Goal: Task Accomplishment & Management: Manage account settings

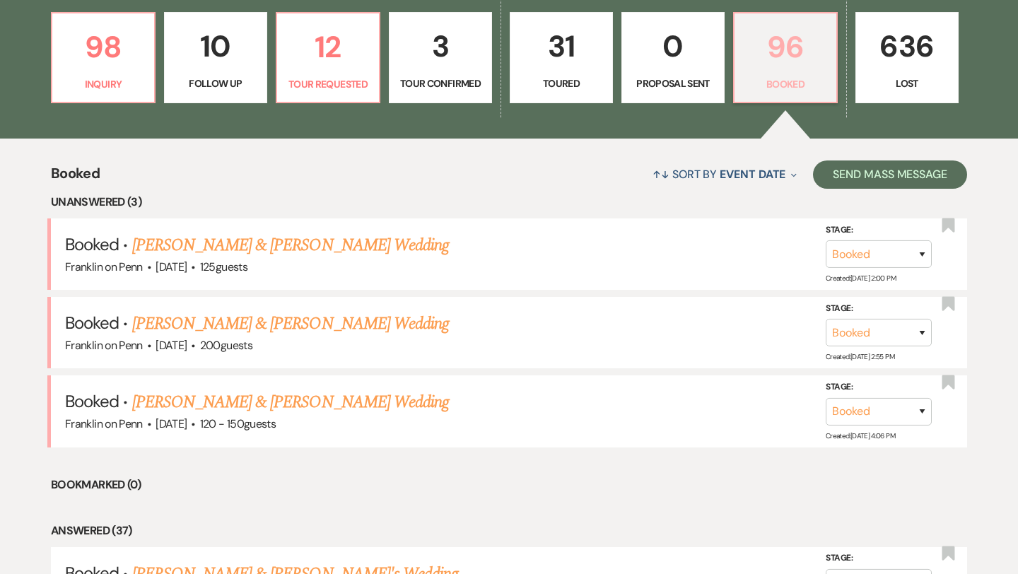
click at [790, 41] on p "96" at bounding box center [785, 46] width 85 height 47
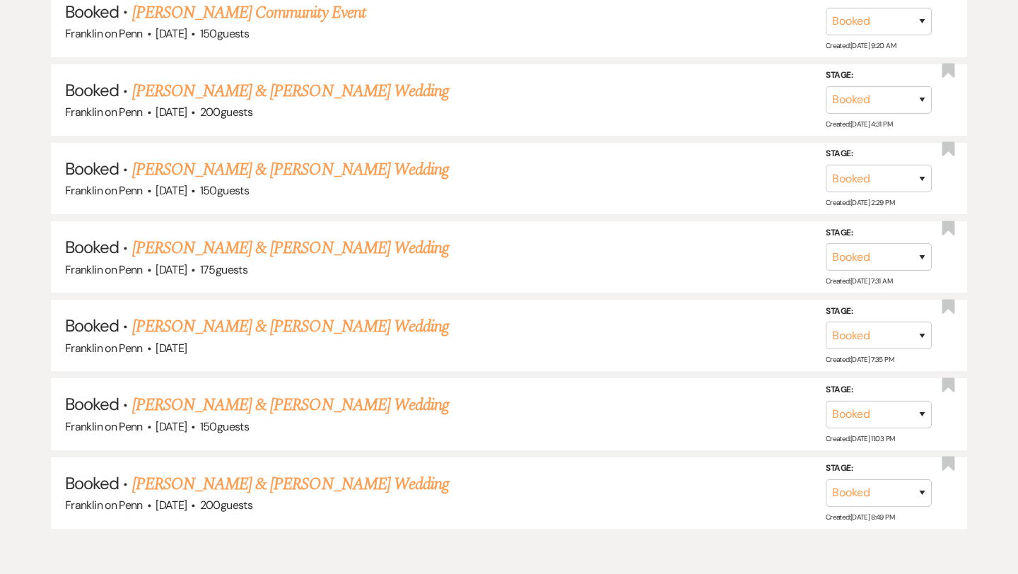
scroll to position [7774, 0]
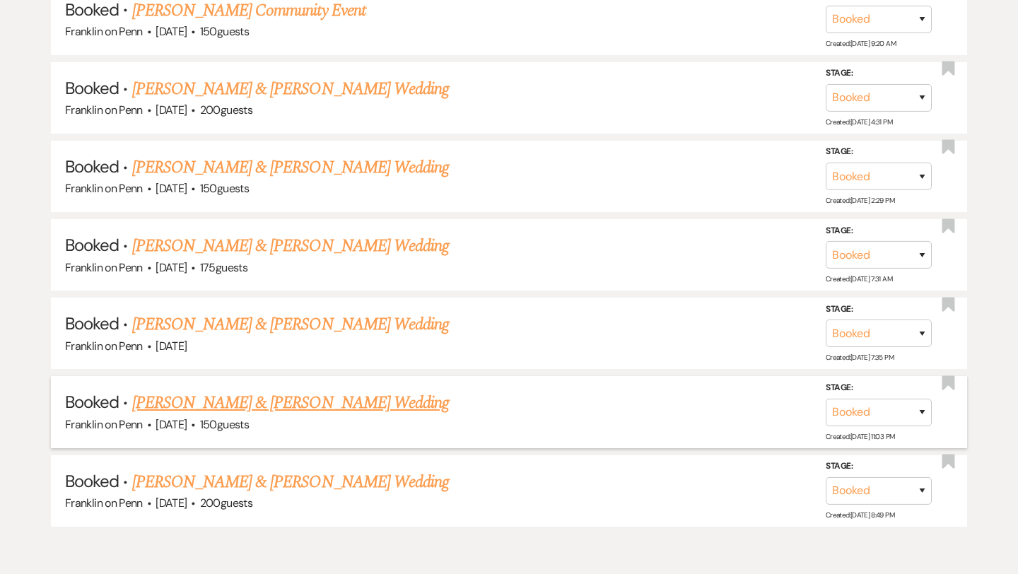
click at [361, 390] on link "[PERSON_NAME] & [PERSON_NAME] Wedding" at bounding box center [290, 402] width 317 height 25
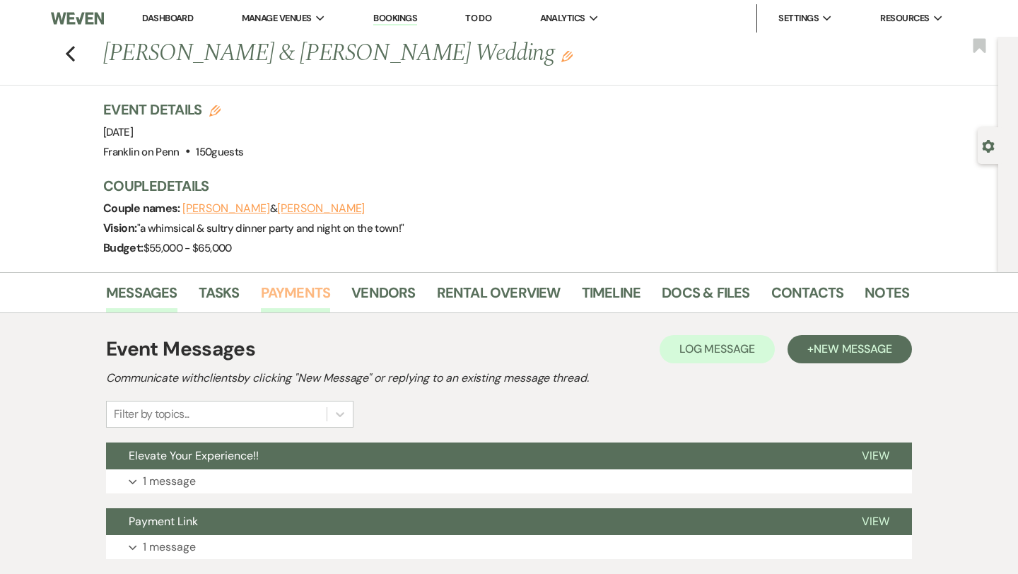
click at [311, 294] on link "Payments" at bounding box center [296, 296] width 70 height 31
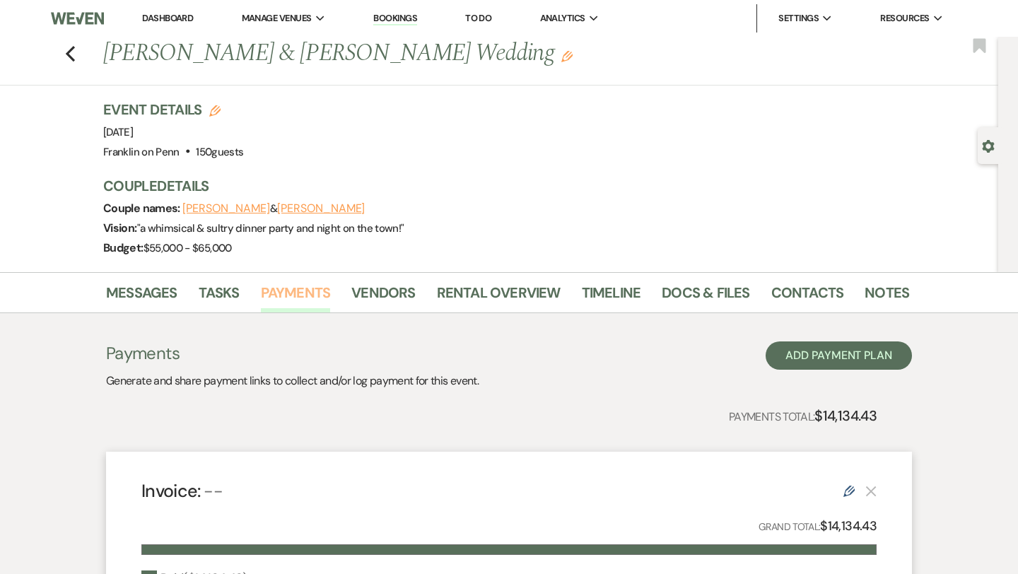
scroll to position [266, 0]
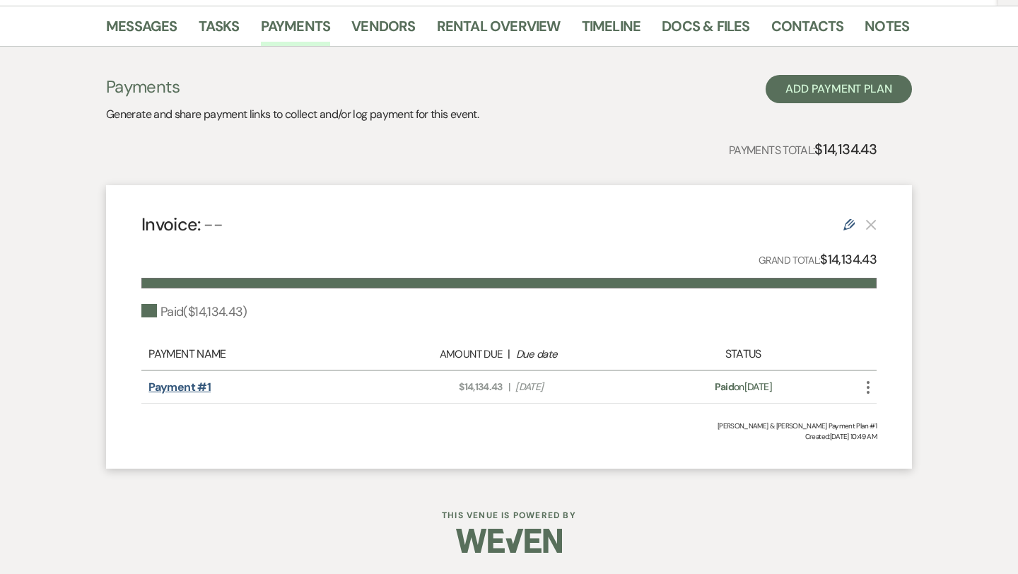
click at [204, 387] on link "Payment #1" at bounding box center [179, 386] width 62 height 15
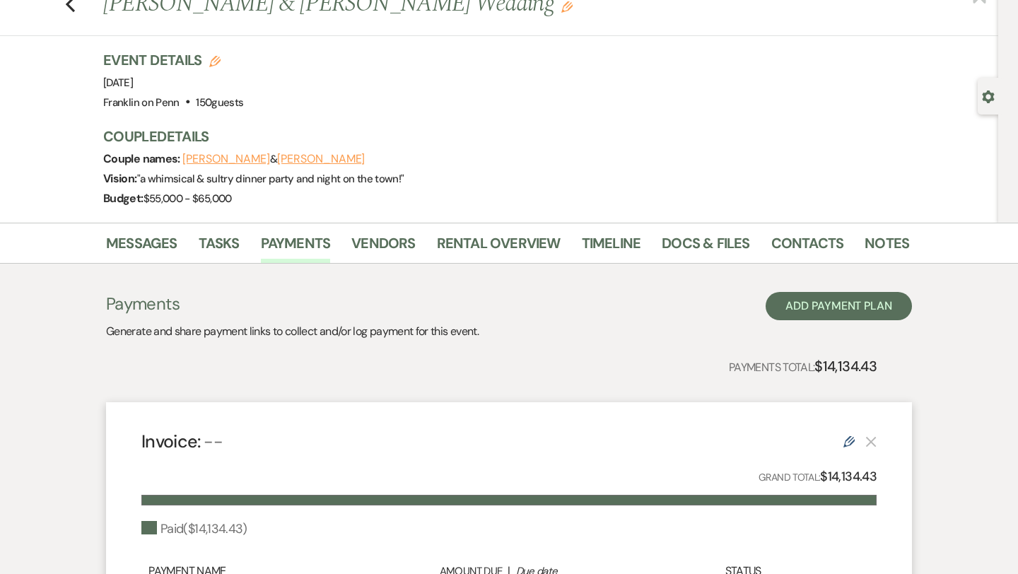
scroll to position [35, 0]
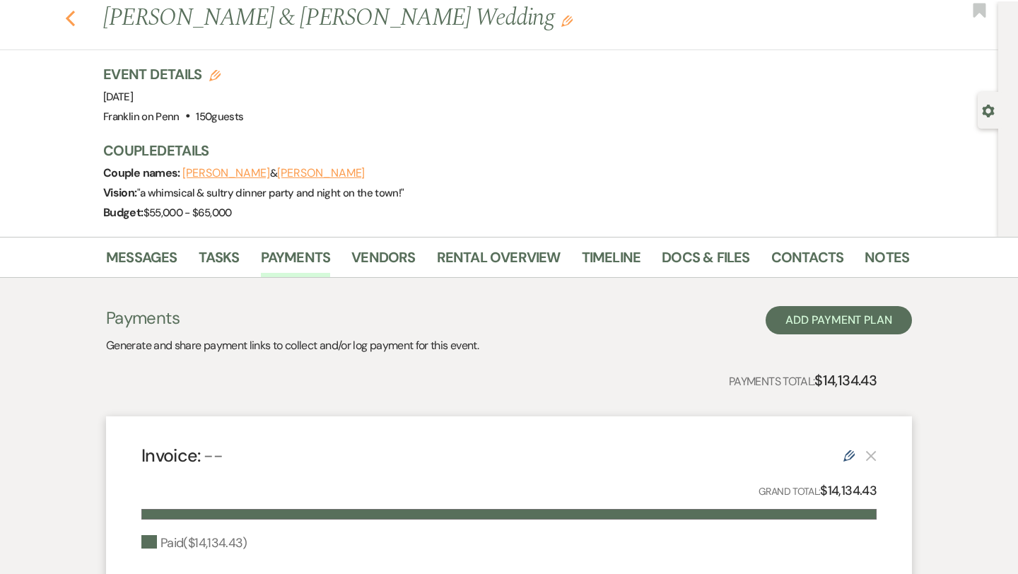
click at [70, 13] on use "button" at bounding box center [70, 19] width 9 height 16
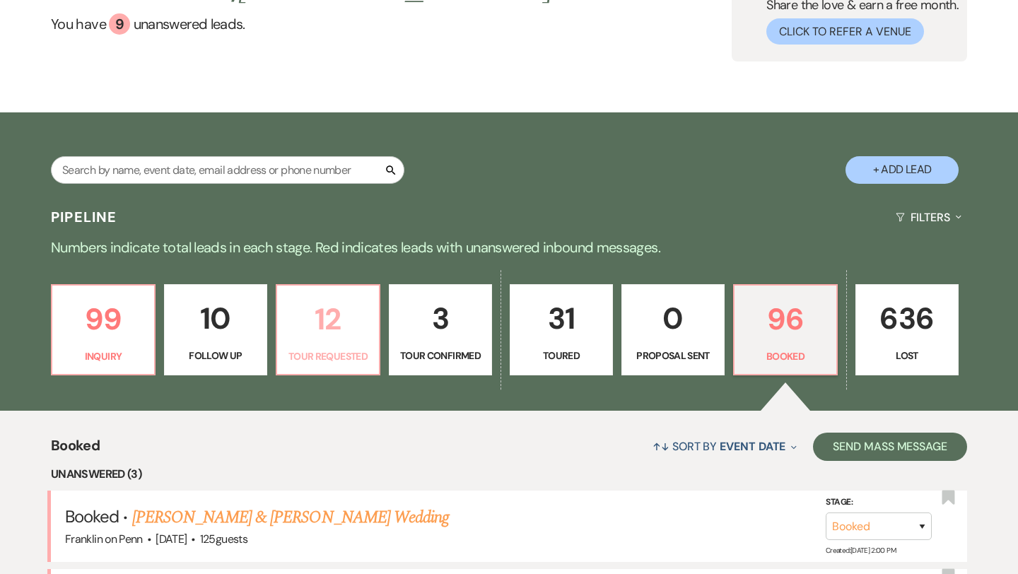
scroll to position [139, 0]
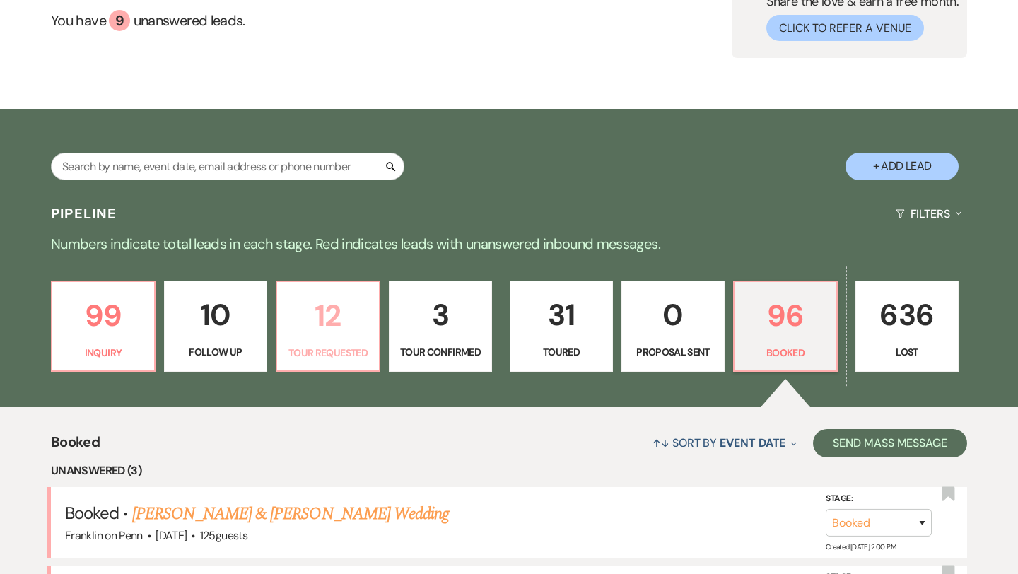
click at [331, 310] on p "12" at bounding box center [328, 315] width 85 height 47
select select "2"
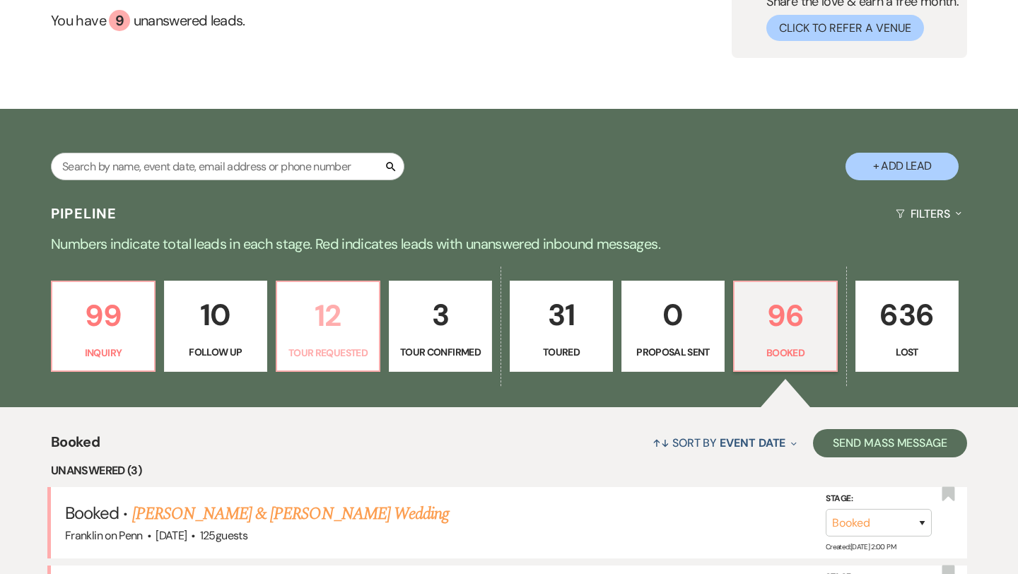
select select "2"
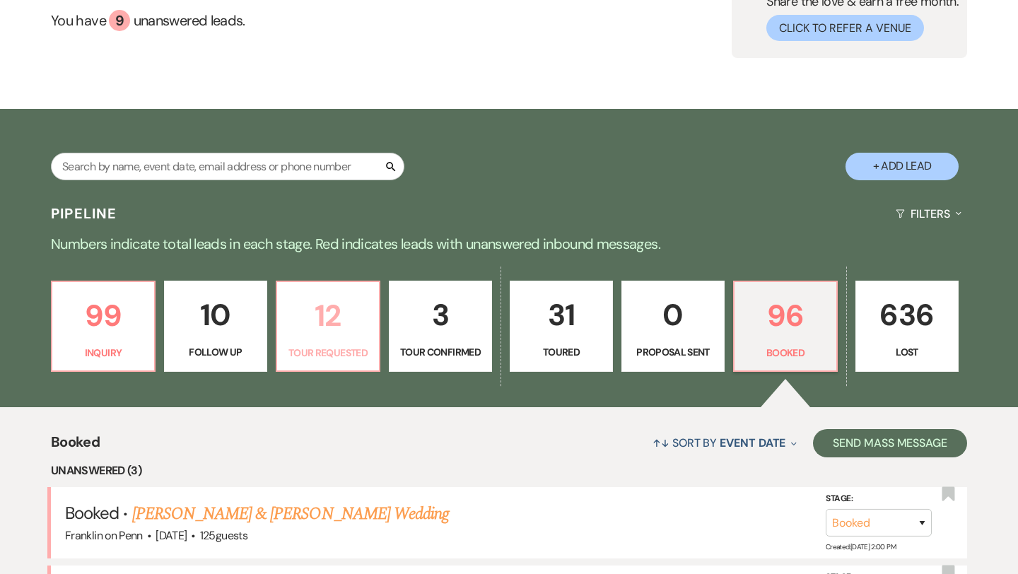
select select "2"
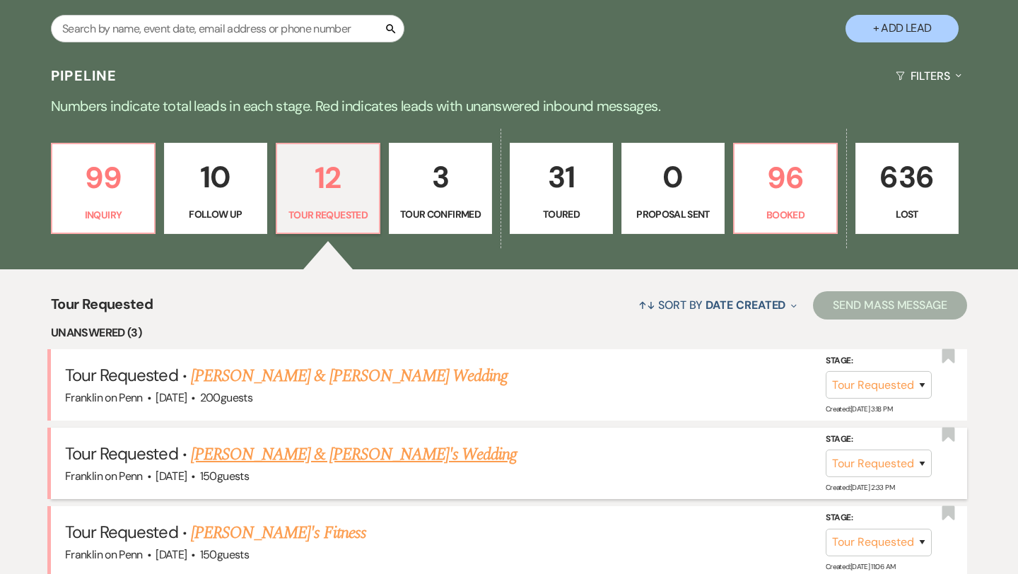
scroll to position [269, 0]
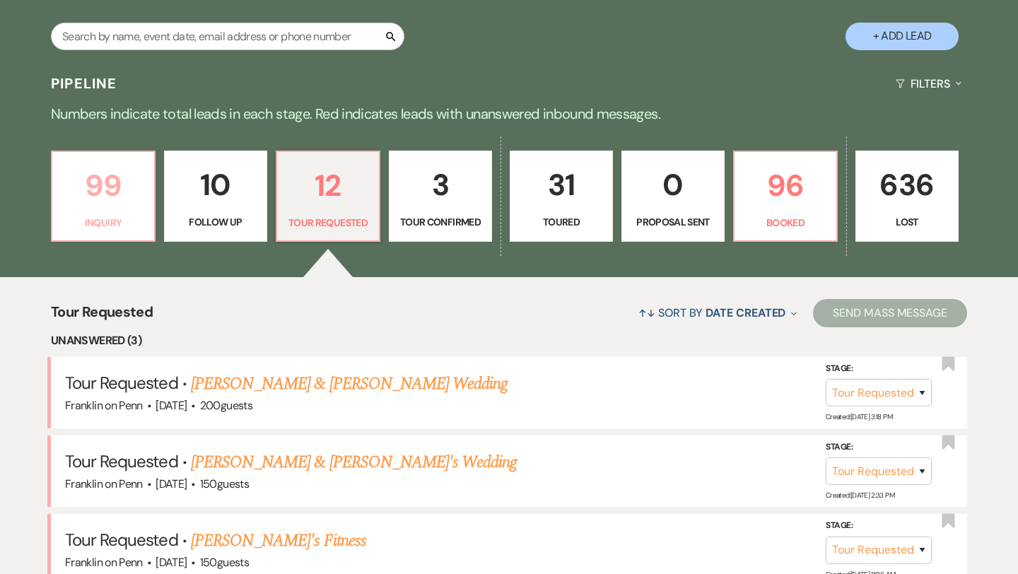
click at [110, 177] on p "99" at bounding box center [103, 185] width 85 height 47
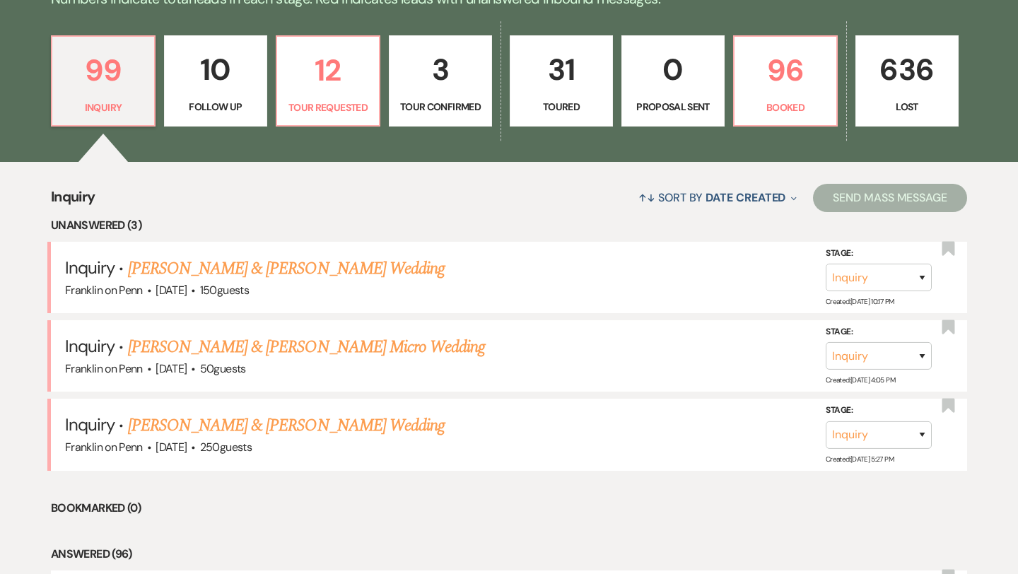
scroll to position [446, 0]
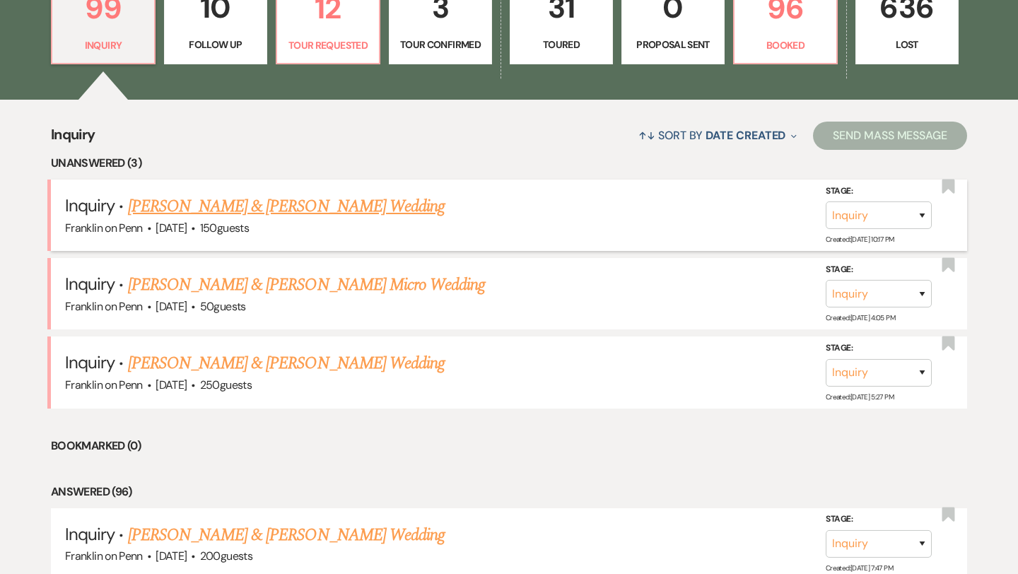
click at [272, 199] on link "Kyle Killen & Kristen Hussey's Wedding" at bounding box center [286, 206] width 317 height 25
select select "5"
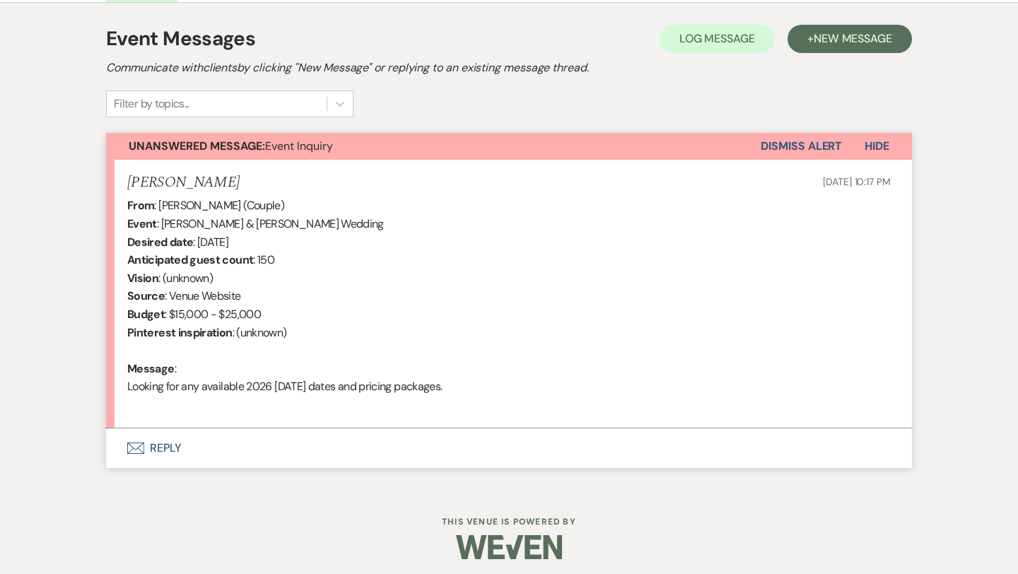
scroll to position [399, 0]
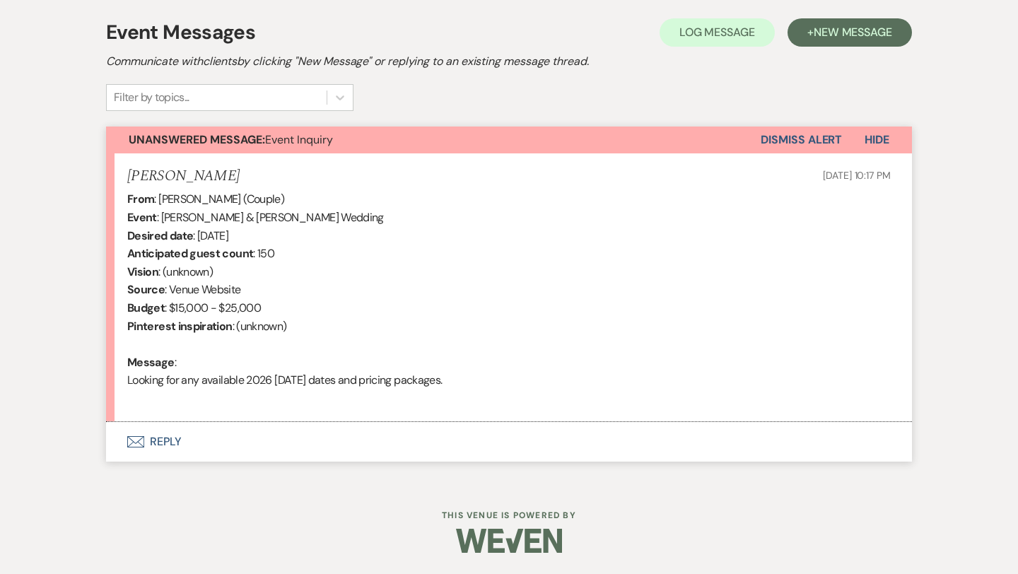
click at [174, 438] on button "Envelope Reply" at bounding box center [509, 442] width 806 height 40
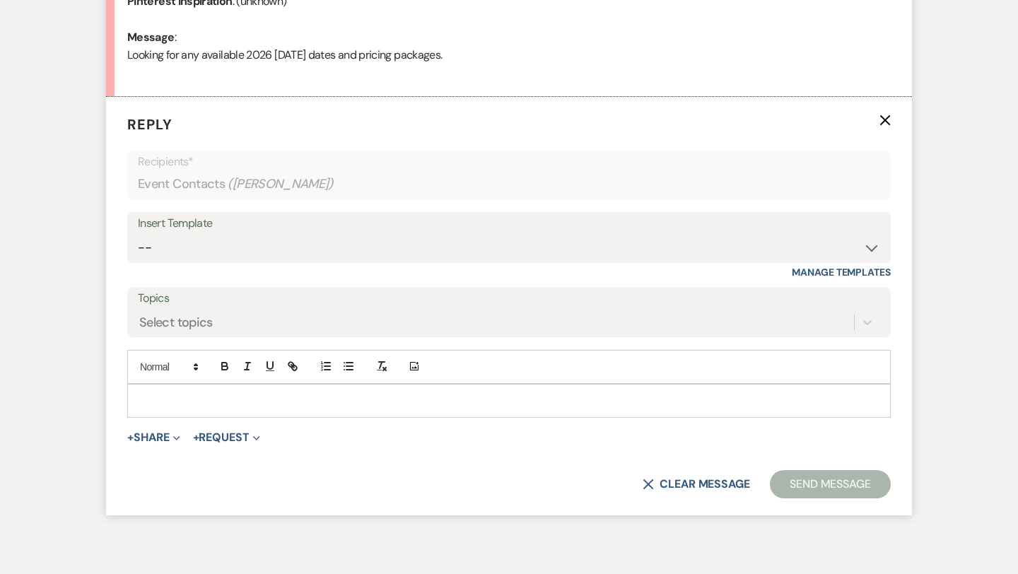
scroll to position [743, 0]
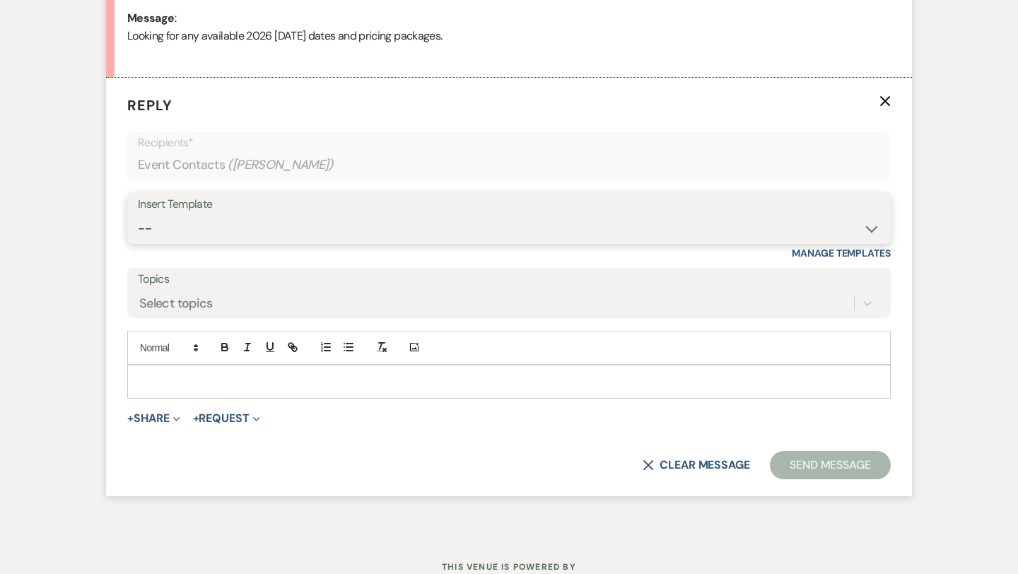
click at [220, 237] on select "-- Weven Planning Portal Introduction (Booked Events) Initial Inquiry Response …" at bounding box center [509, 229] width 742 height 28
select select "5894"
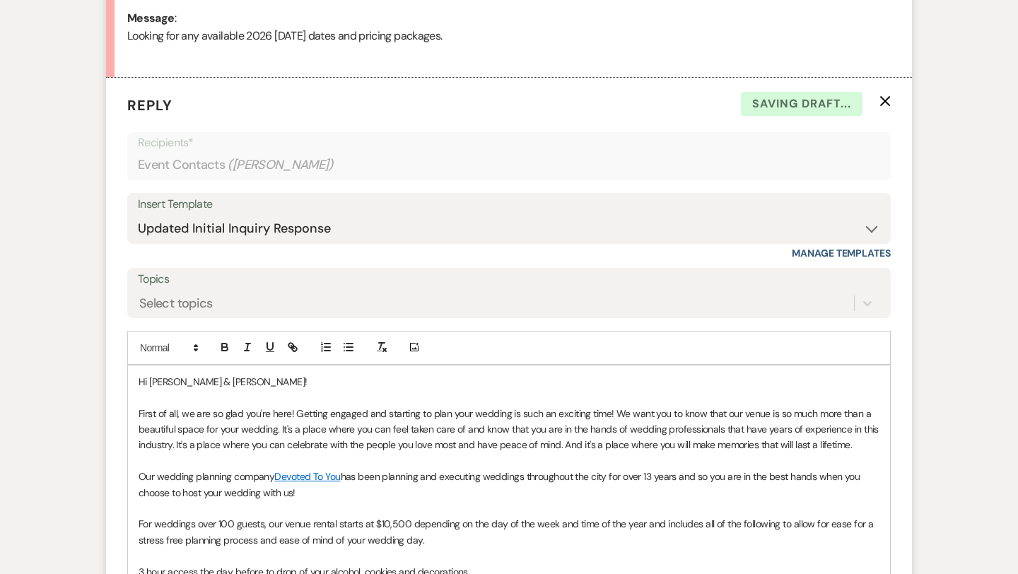
click at [867, 448] on p "First of all, we are so glad you're here! Getting engaged and starting to plan …" at bounding box center [509, 429] width 741 height 47
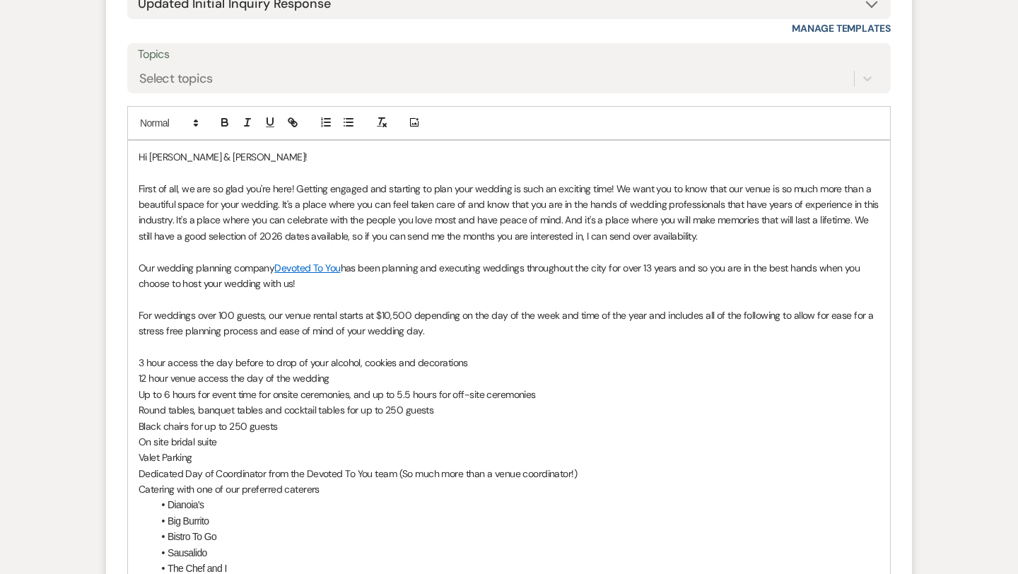
scroll to position [1412, 0]
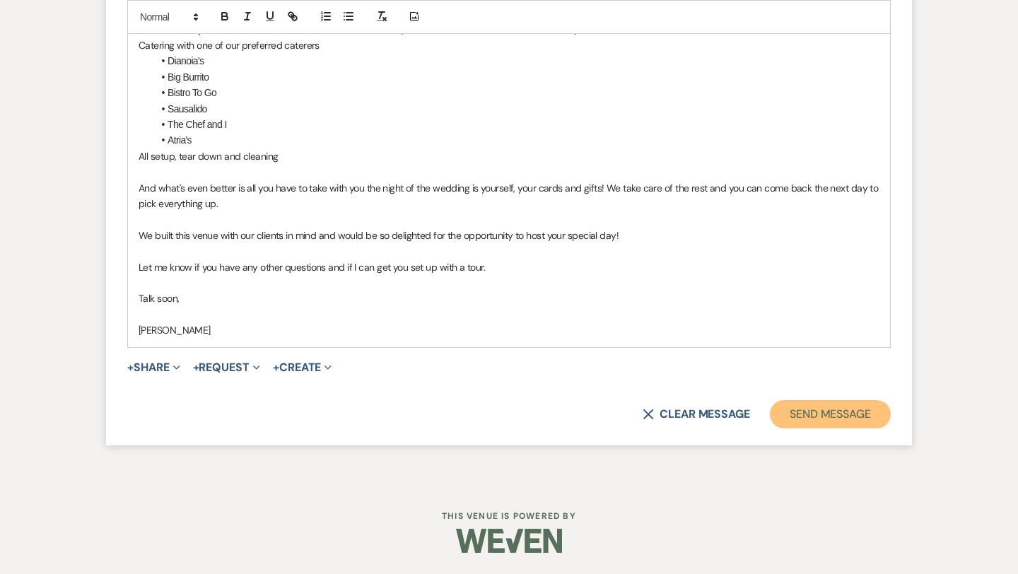
click at [836, 426] on button "Send Message" at bounding box center [830, 414] width 121 height 28
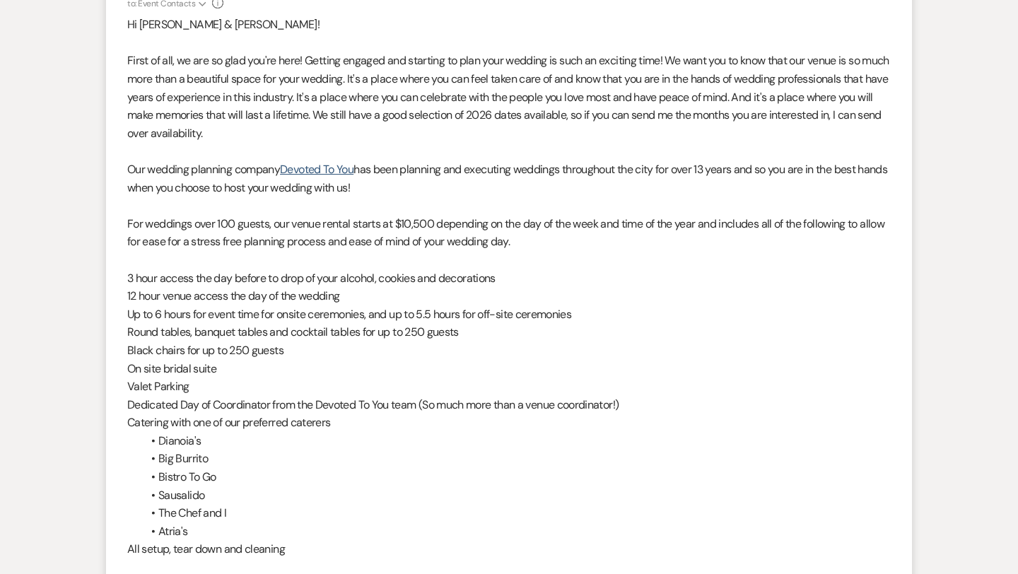
scroll to position [0, 0]
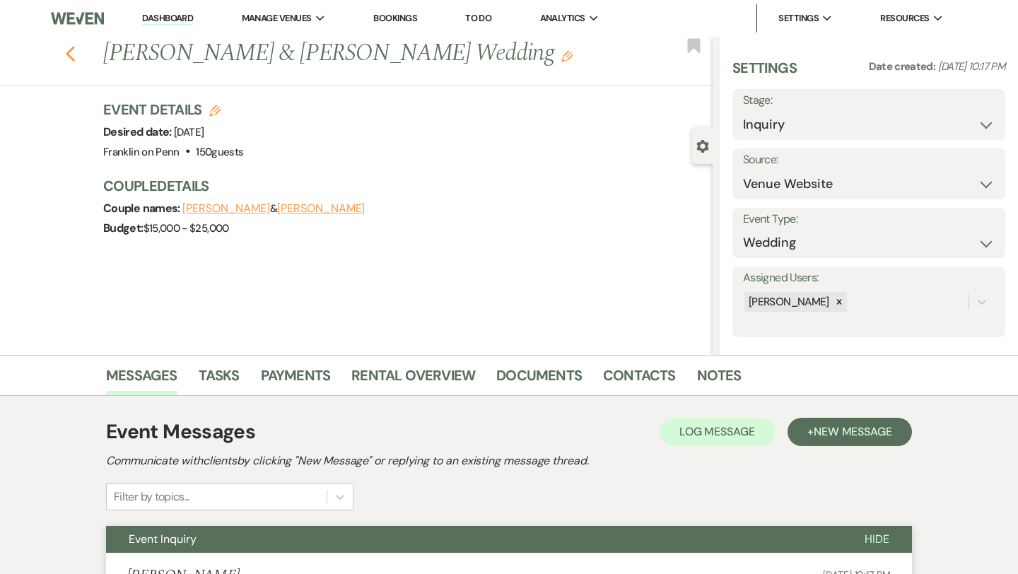
click at [73, 57] on icon "Previous" at bounding box center [70, 53] width 11 height 17
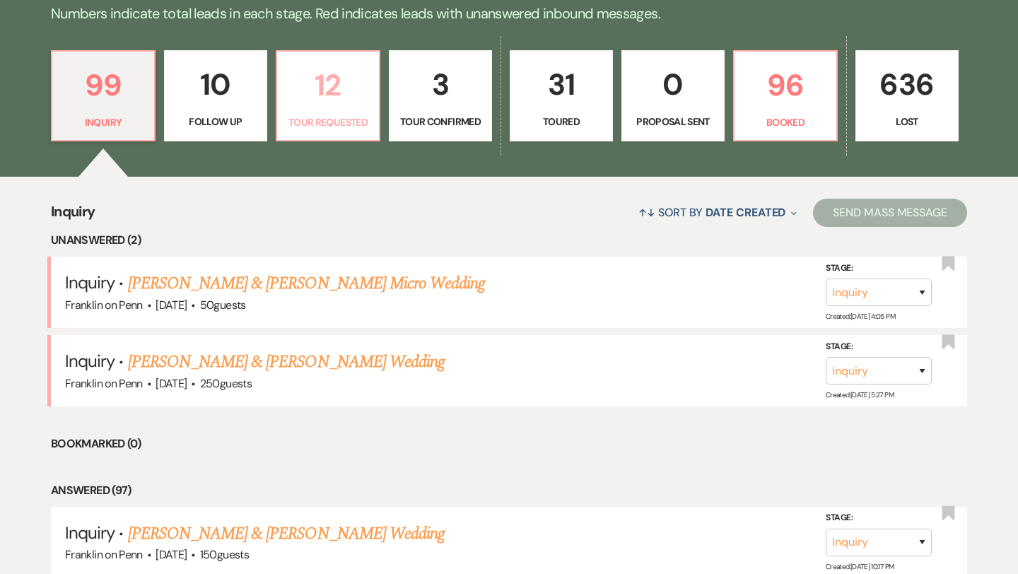
scroll to position [355, 0]
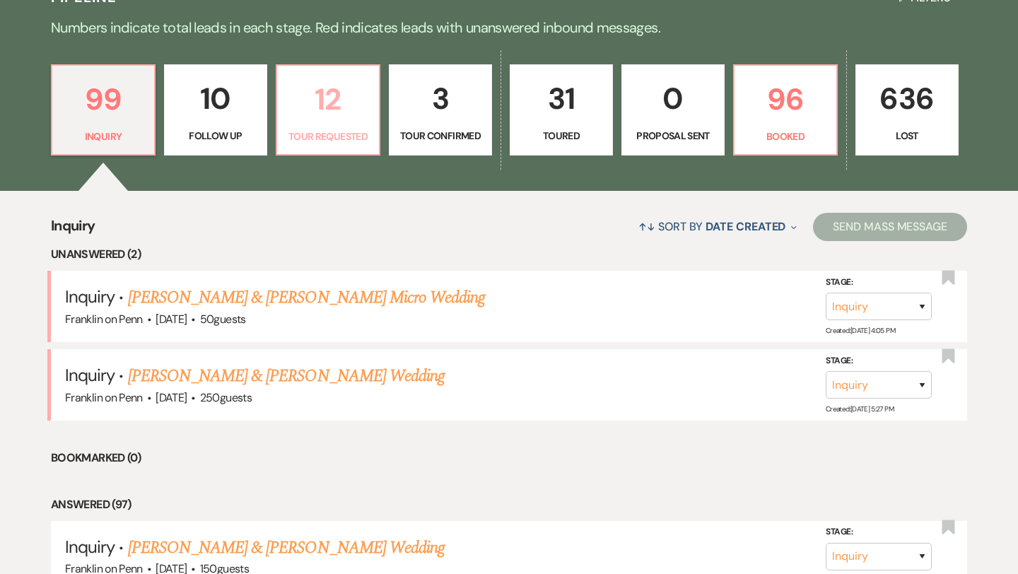
click at [322, 88] on p "12" at bounding box center [328, 99] width 85 height 47
select select "2"
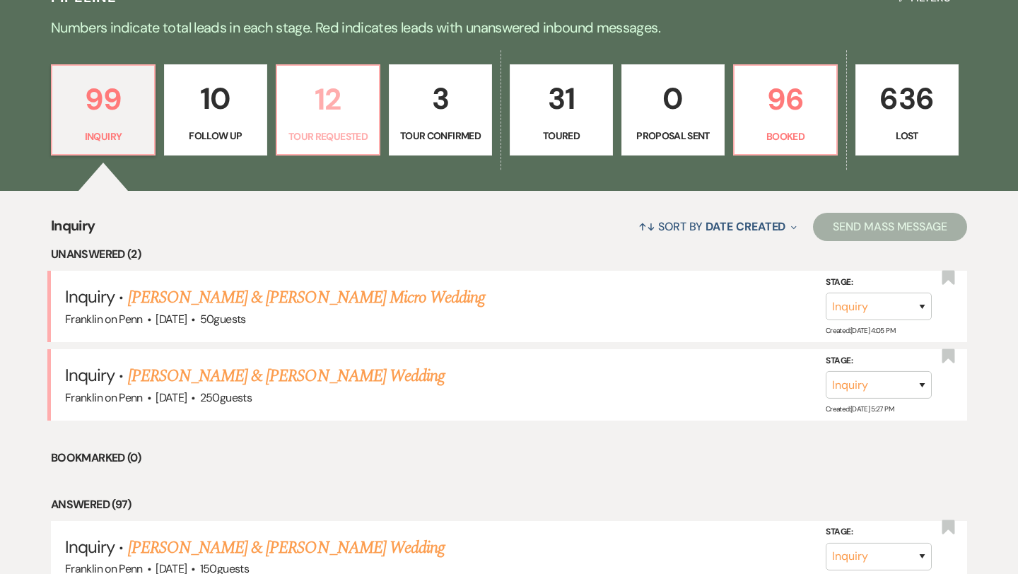
select select "2"
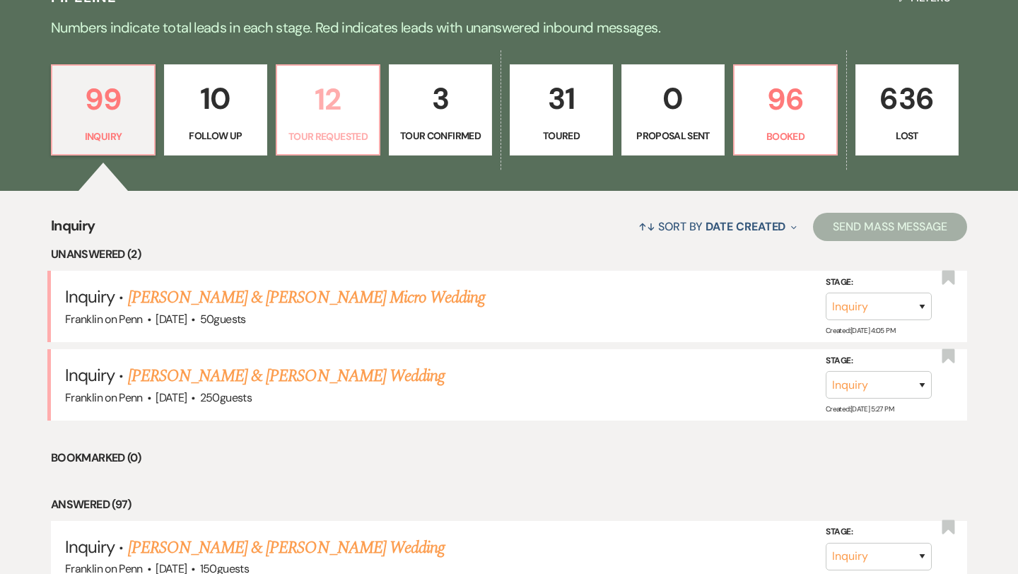
select select "2"
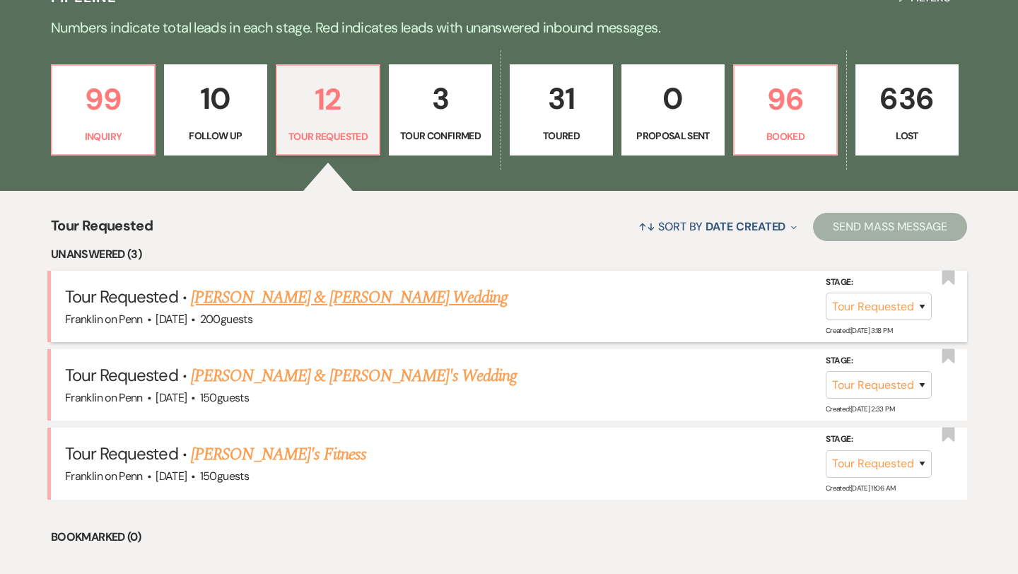
click at [371, 300] on link "Timothy Ingersoll & Vallon Barnes's Wedding" at bounding box center [349, 297] width 317 height 25
select select "2"
select select "1"
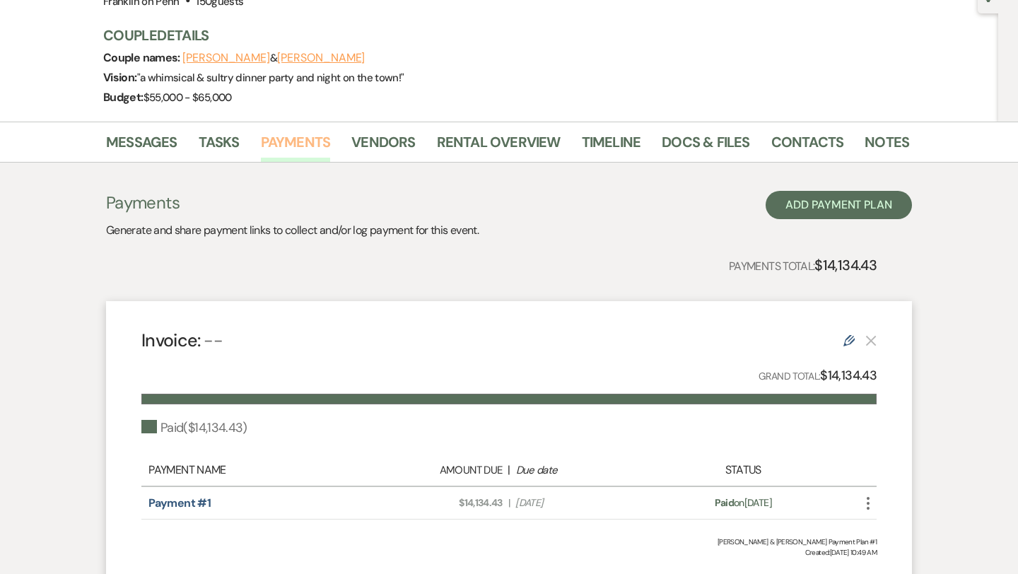
scroll to position [153, 0]
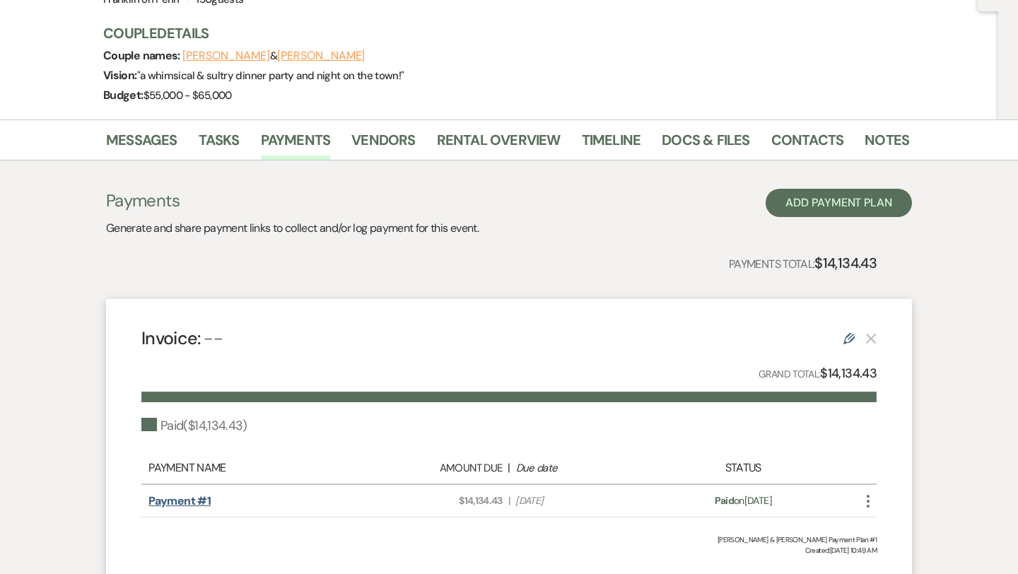
click at [206, 497] on link "Payment #1" at bounding box center [179, 500] width 62 height 15
